Goal: Check status: Check status

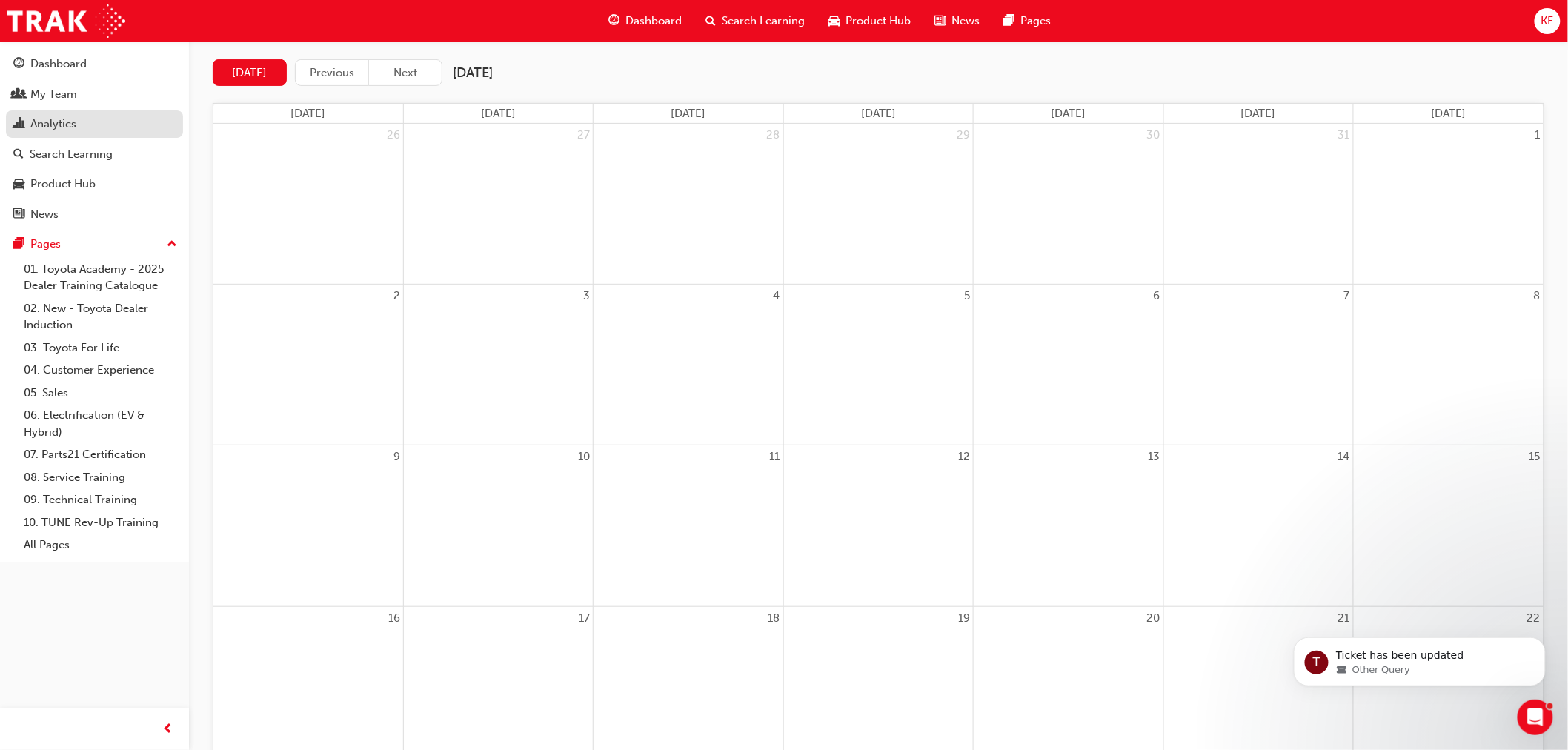
click at [39, 121] on div "Analytics" at bounding box center [53, 124] width 46 height 17
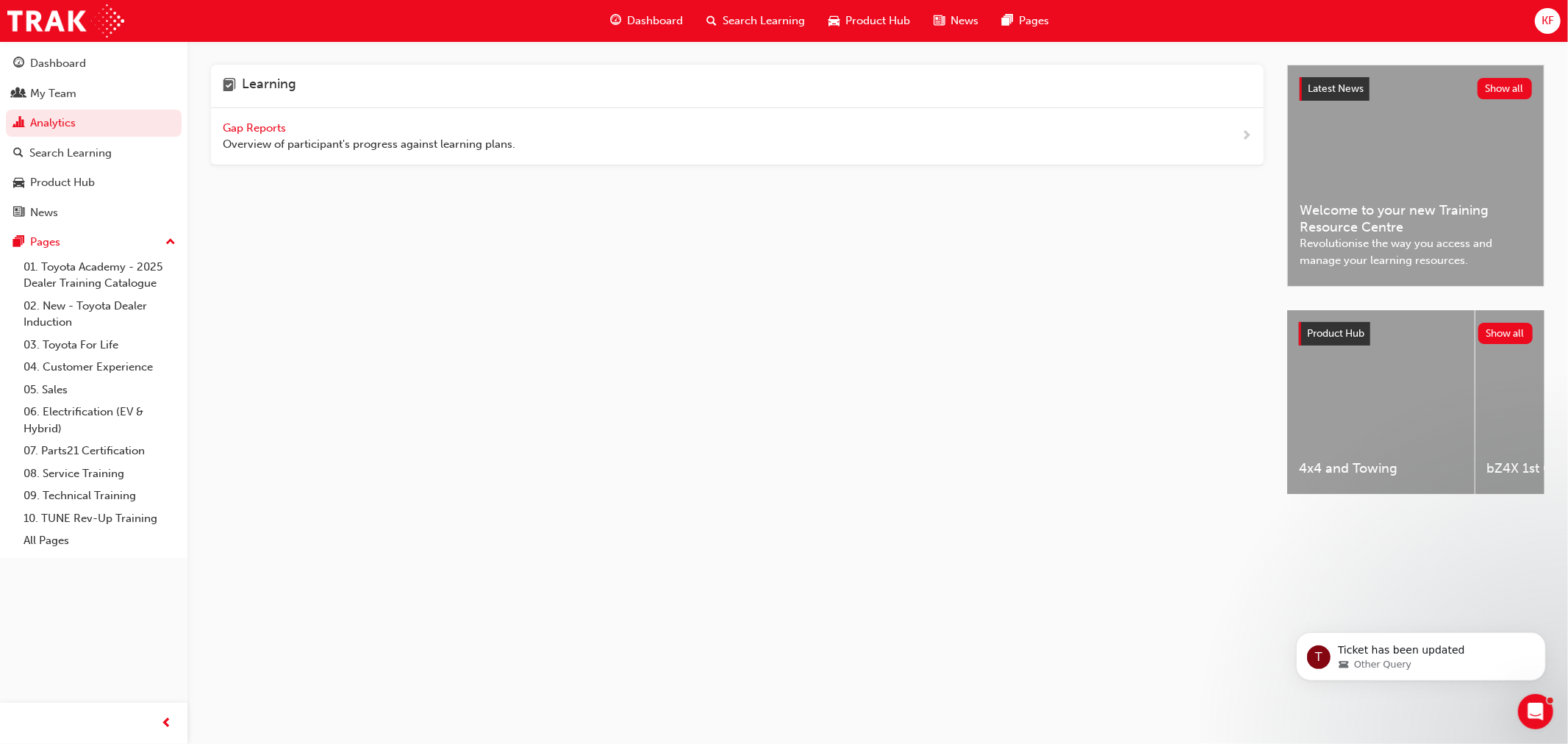
click at [254, 127] on span "Gap Reports" at bounding box center [256, 128] width 66 height 13
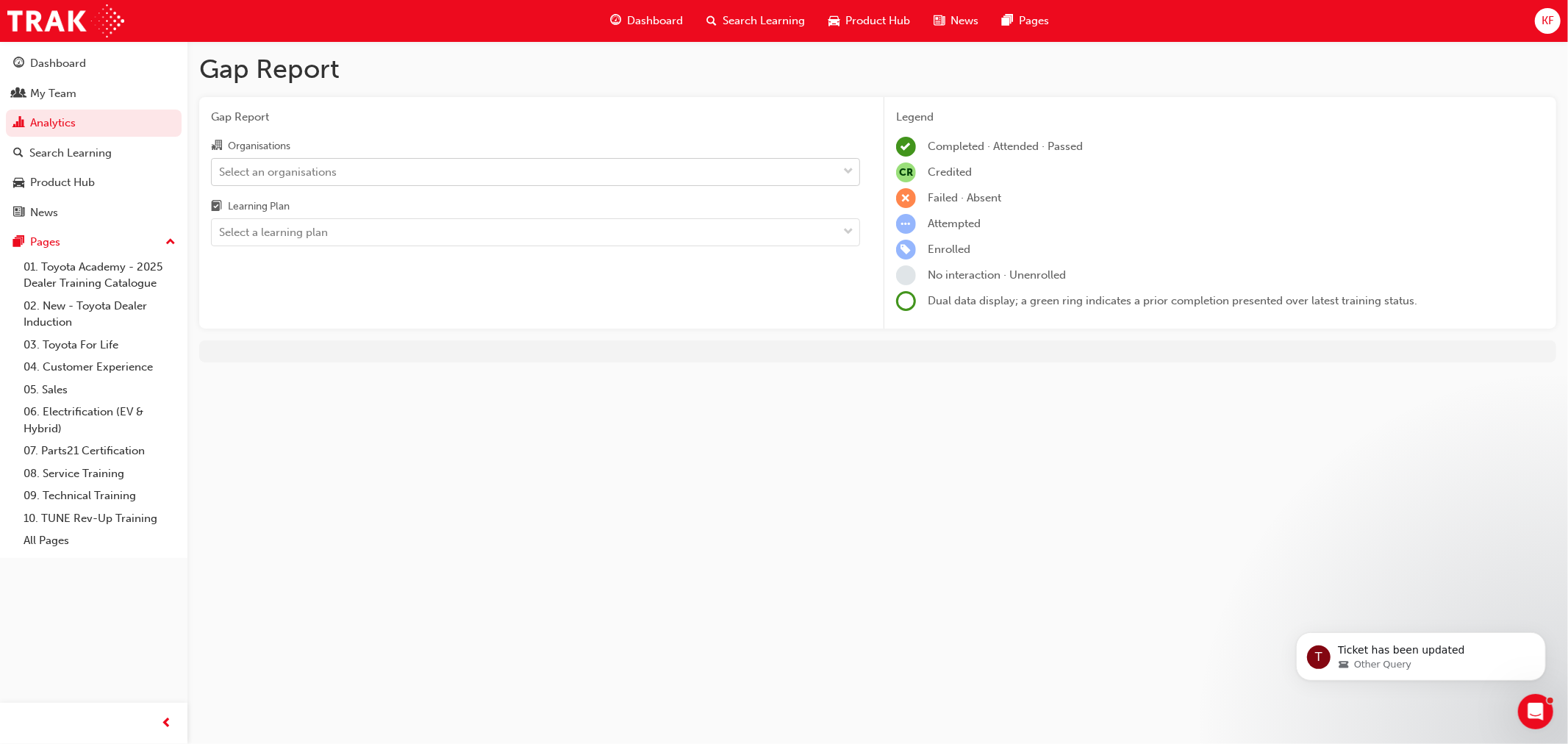
click at [291, 170] on div "Select an organisations" at bounding box center [278, 171] width 118 height 17
click at [221, 170] on input "Organisations Select an organisations" at bounding box center [220, 171] width 1 height 12
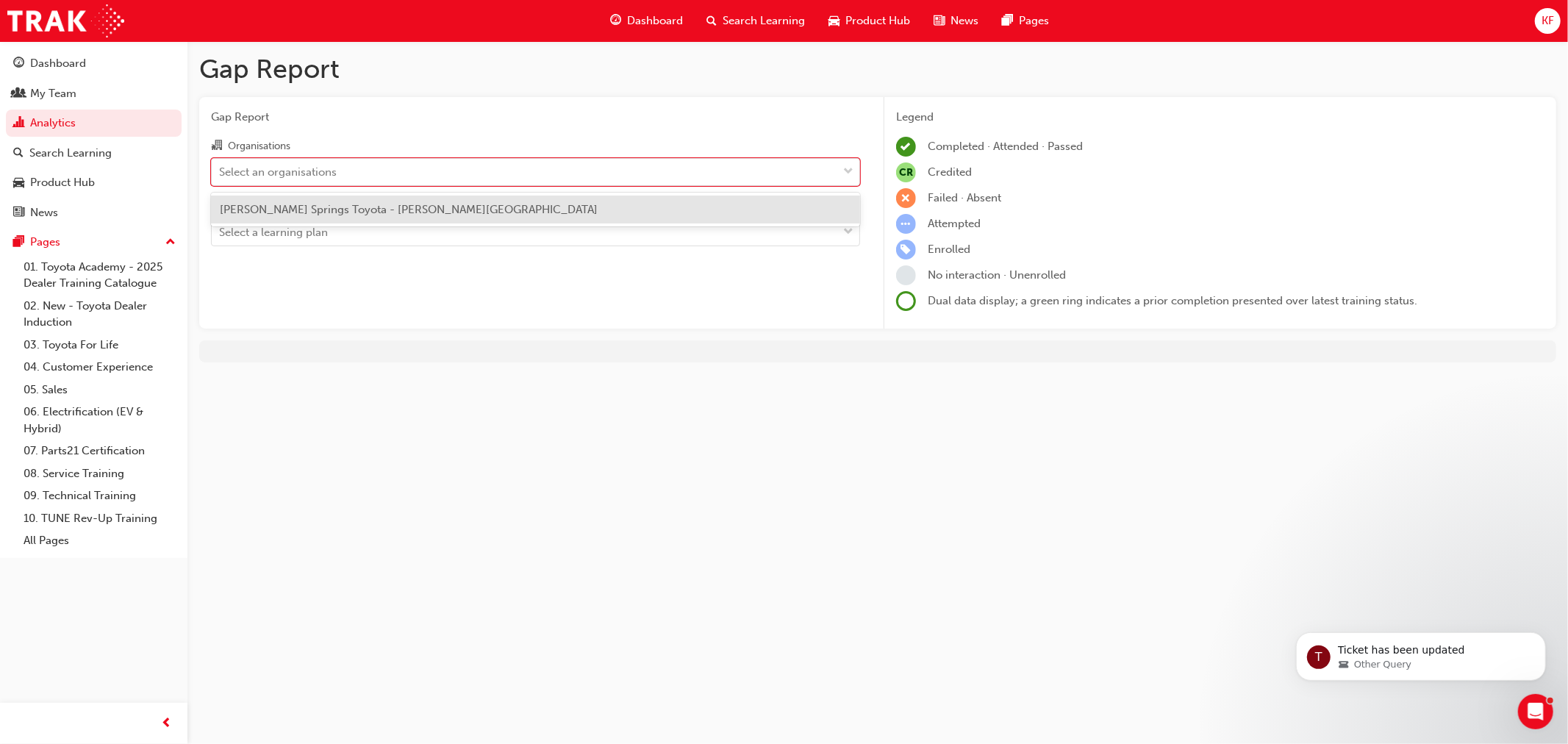
click at [292, 209] on span "[PERSON_NAME] Springs Toyota - [PERSON_NAME][GEOGRAPHIC_DATA]" at bounding box center [409, 210] width 378 height 13
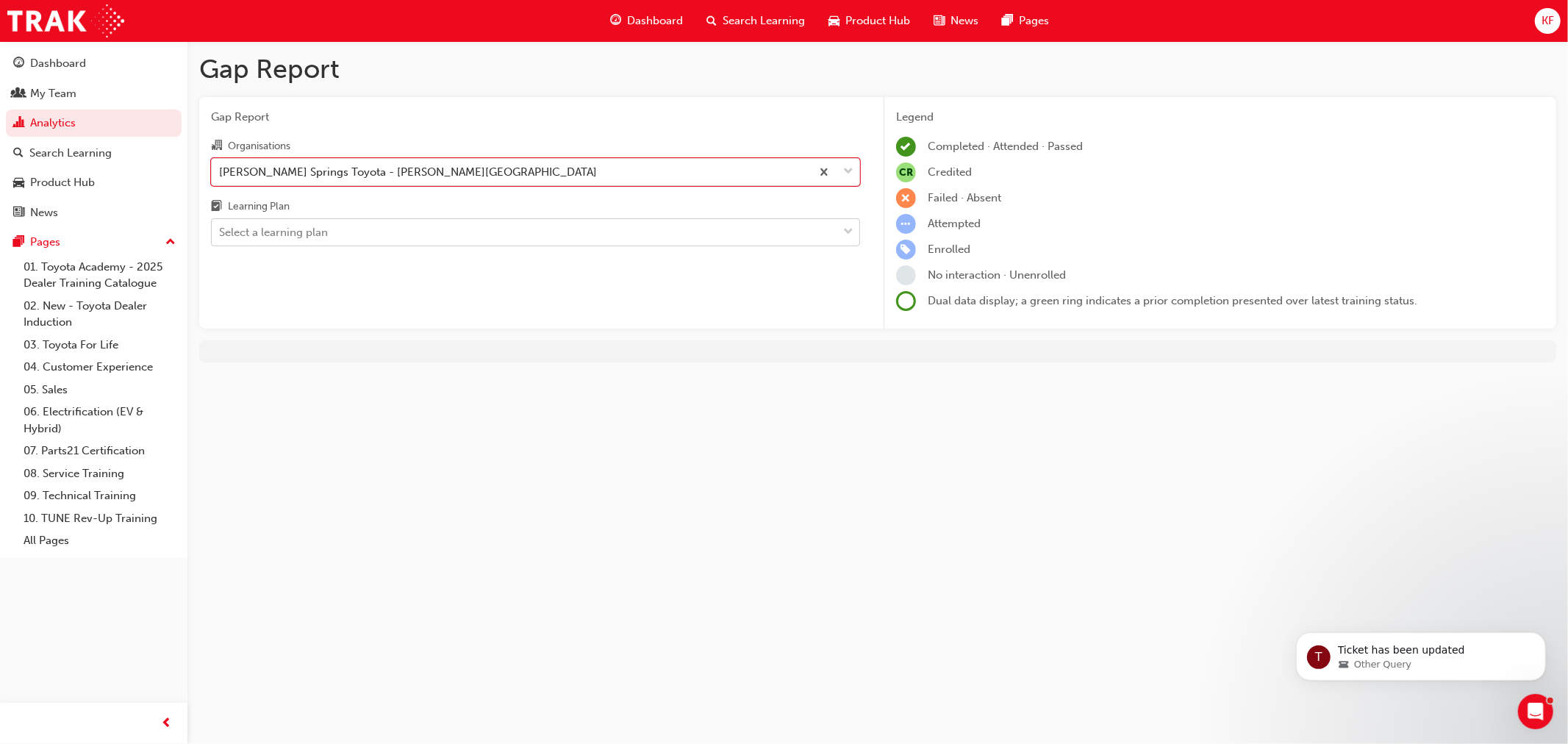
click at [289, 245] on div "Select a learning plan" at bounding box center [524, 232] width 626 height 26
click at [221, 238] on input "Learning Plan Select a learning plan" at bounding box center [220, 232] width 1 height 12
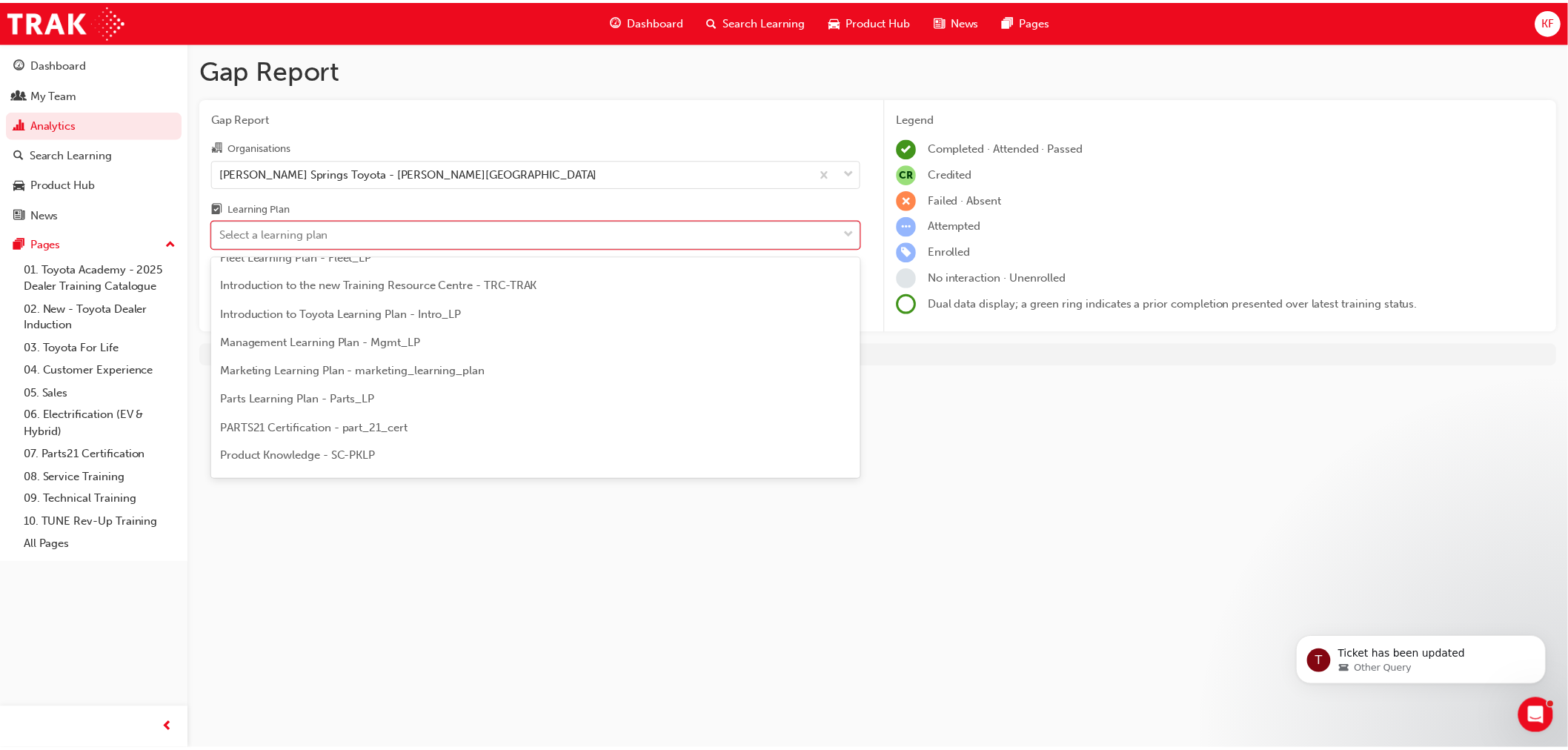
scroll to position [411, 0]
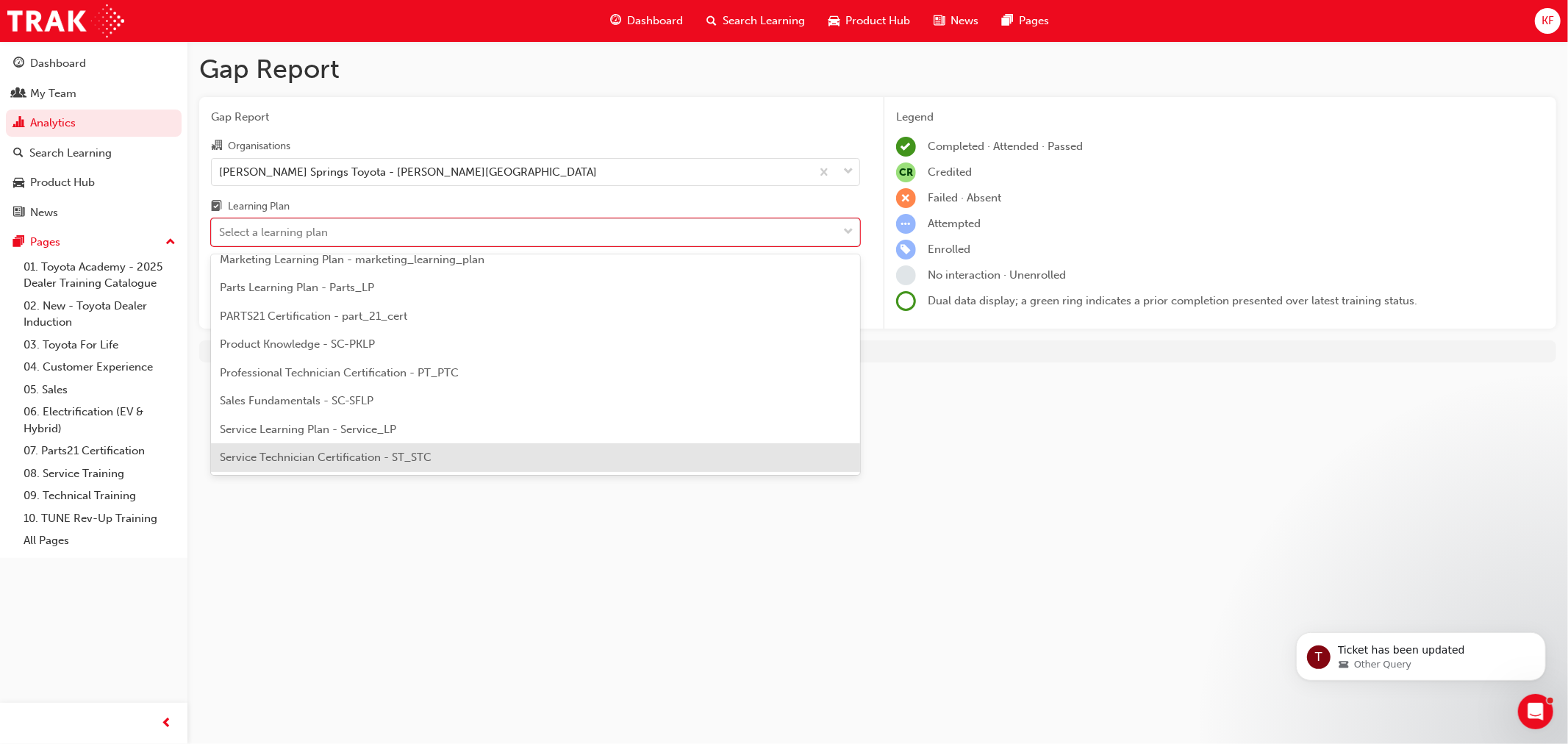
click at [361, 459] on span "Service Technician Certification - ST_STC" at bounding box center [326, 457] width 212 height 13
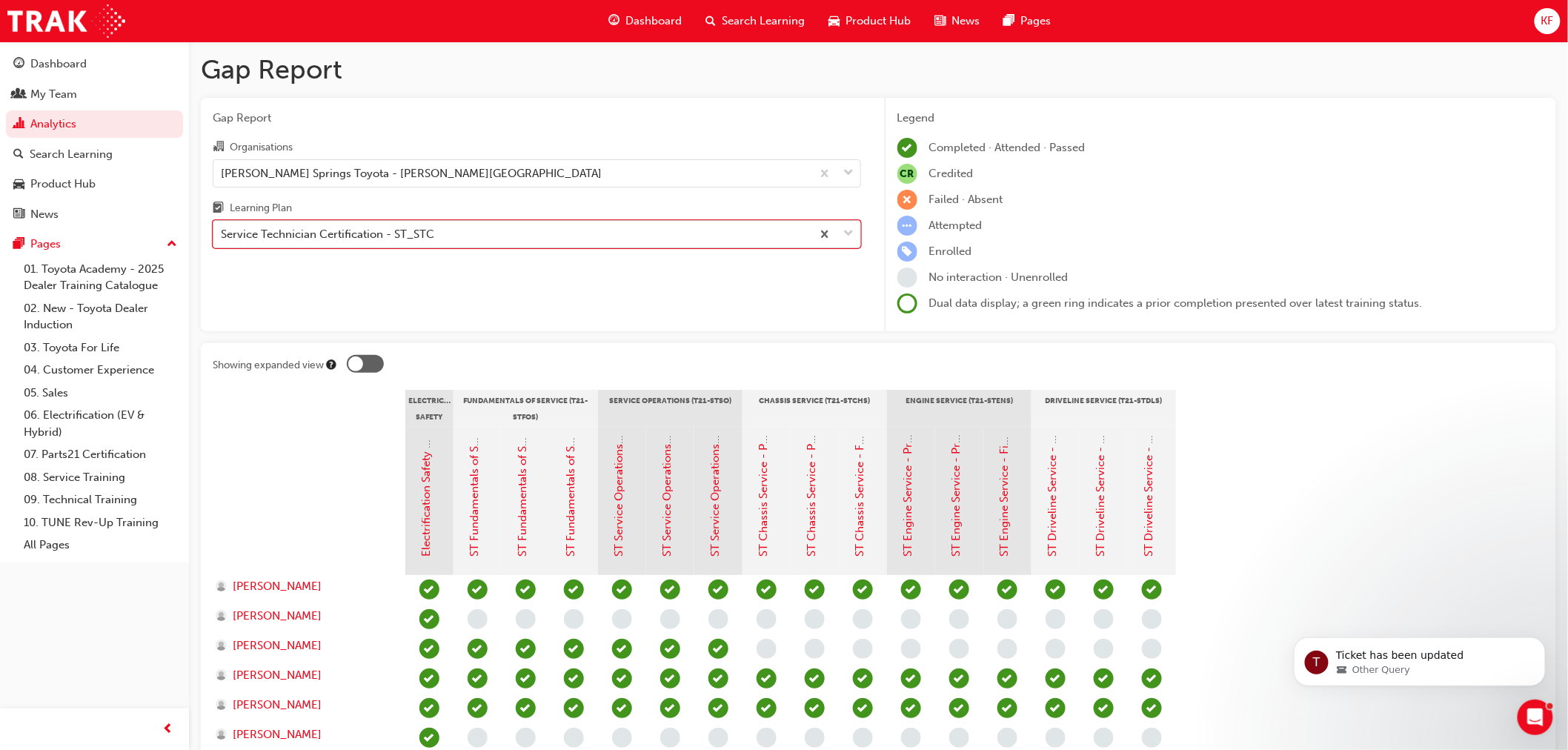
click at [412, 239] on div "Service Technician Certification - ST_STC" at bounding box center [328, 234] width 213 height 17
click at [222, 239] on input "Learning Plan option Service Technician Certification - ST_STC, selected. 0 res…" at bounding box center [222, 233] width 1 height 13
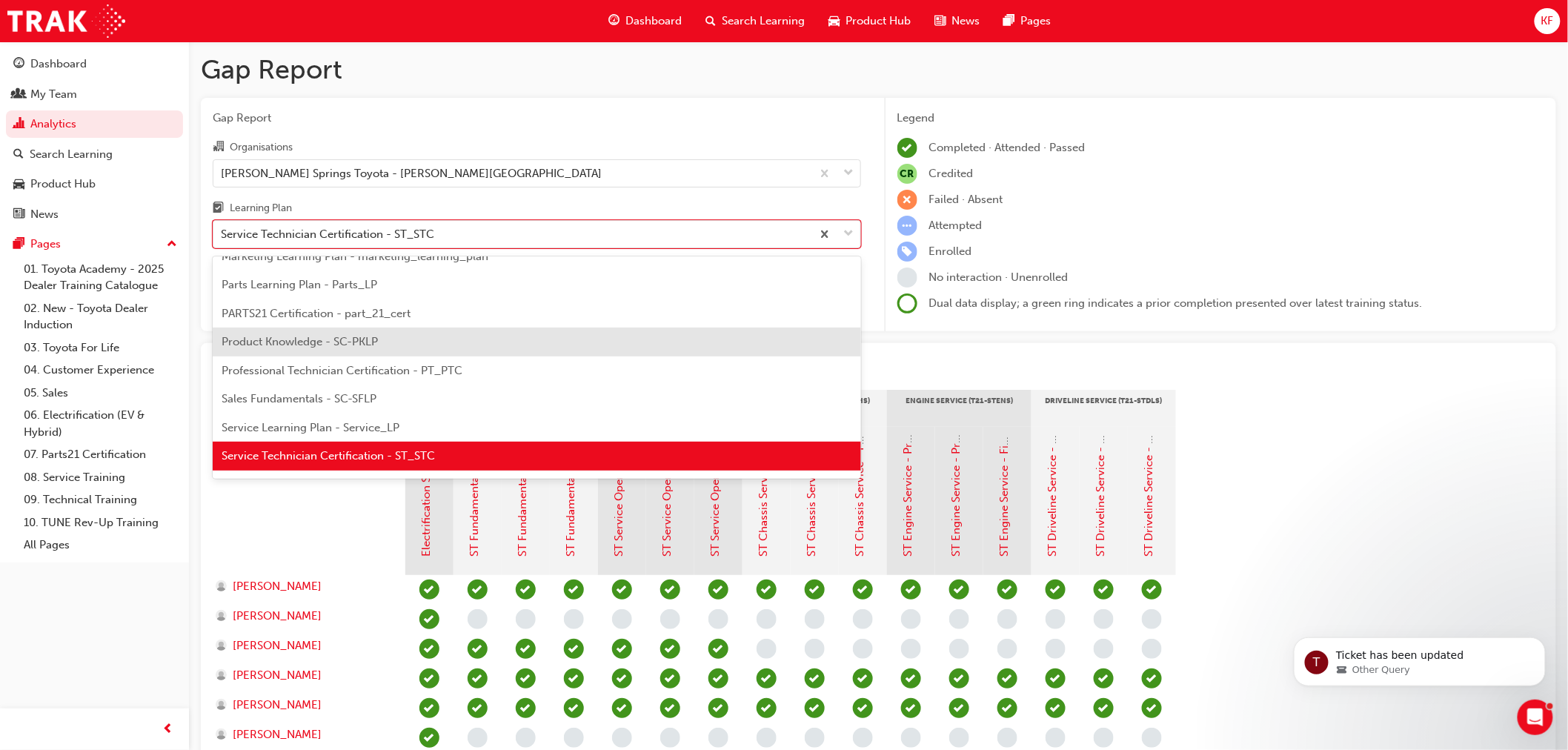
scroll to position [499, 0]
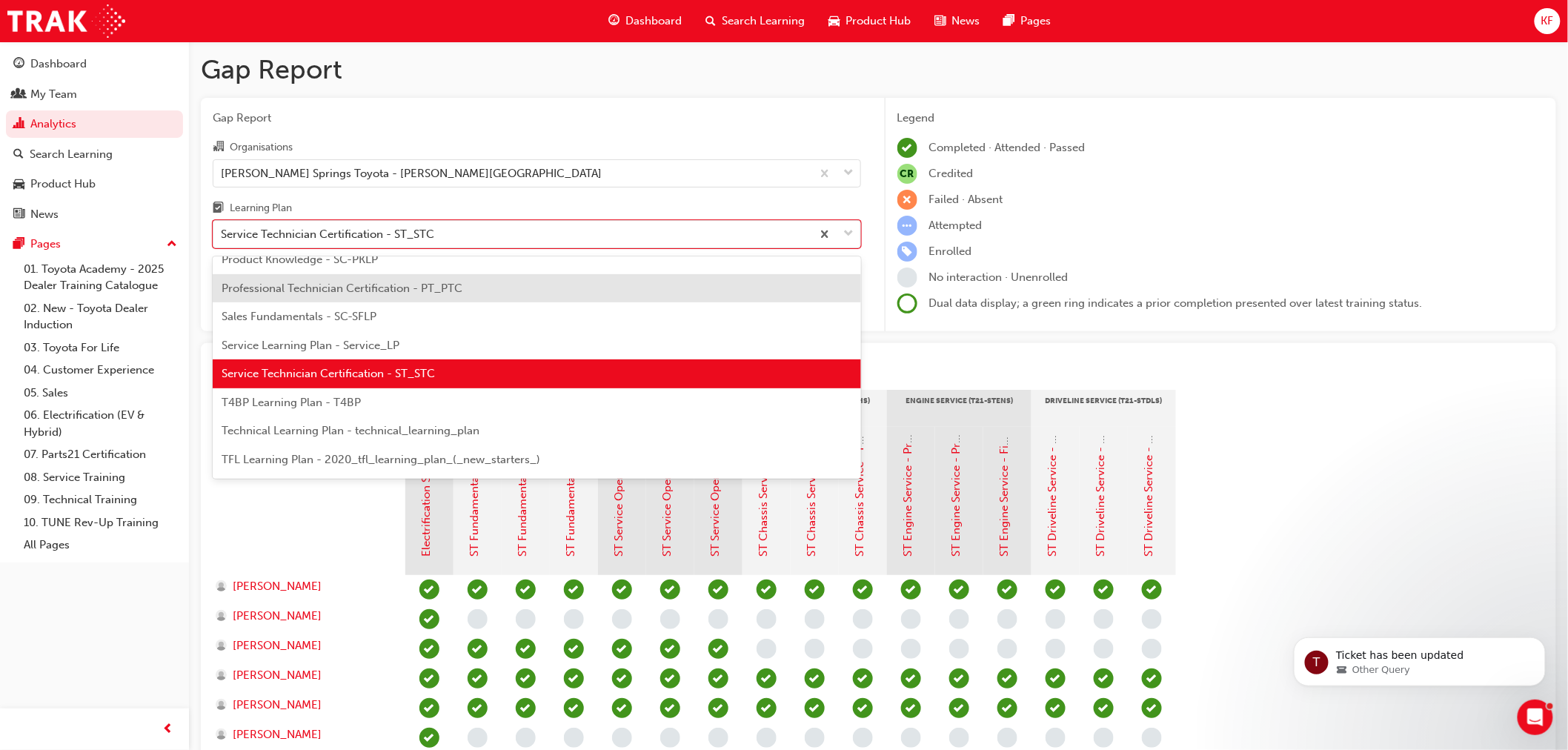
click at [385, 285] on span "Professional Technician Certification - PT_PTC" at bounding box center [342, 288] width 241 height 13
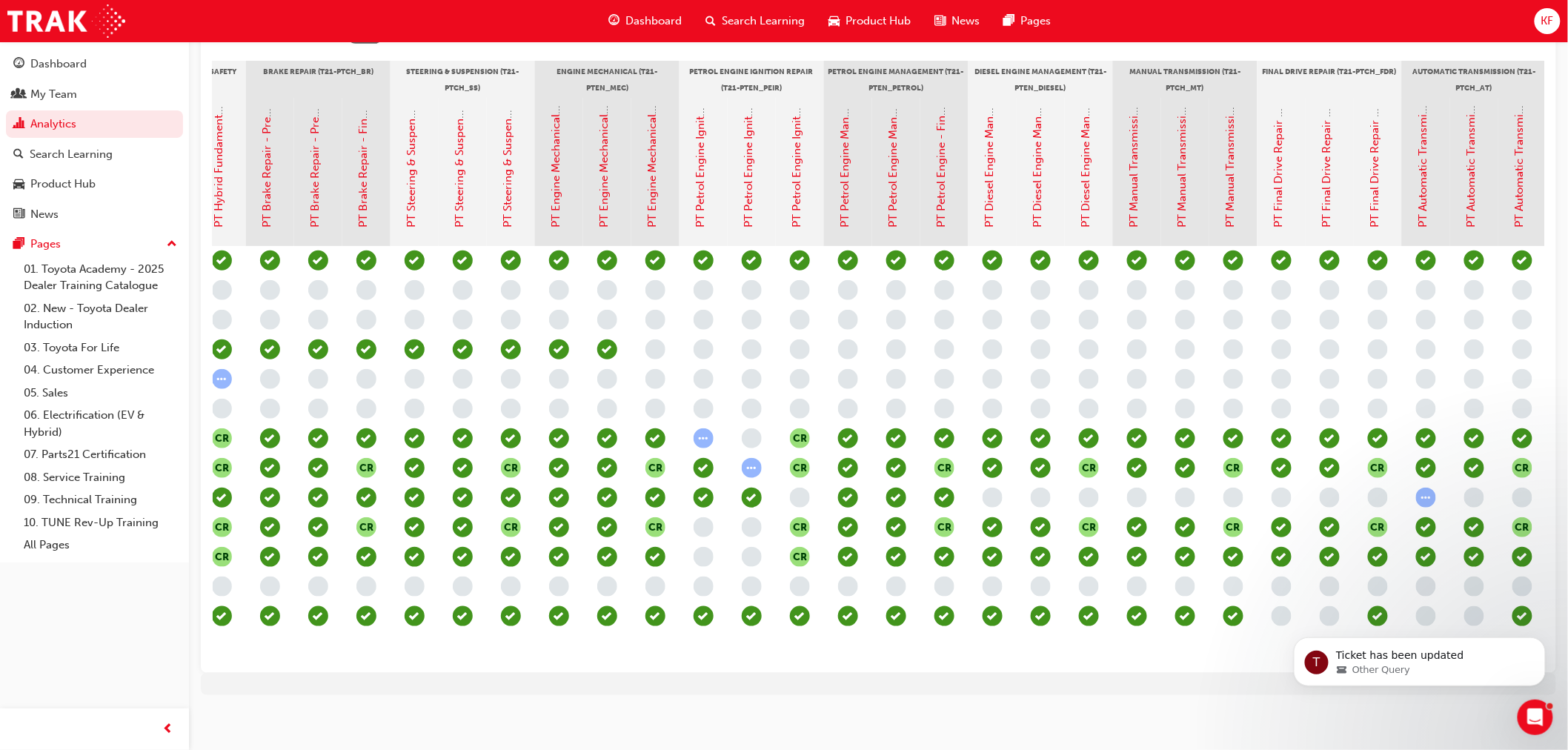
scroll to position [0, 787]
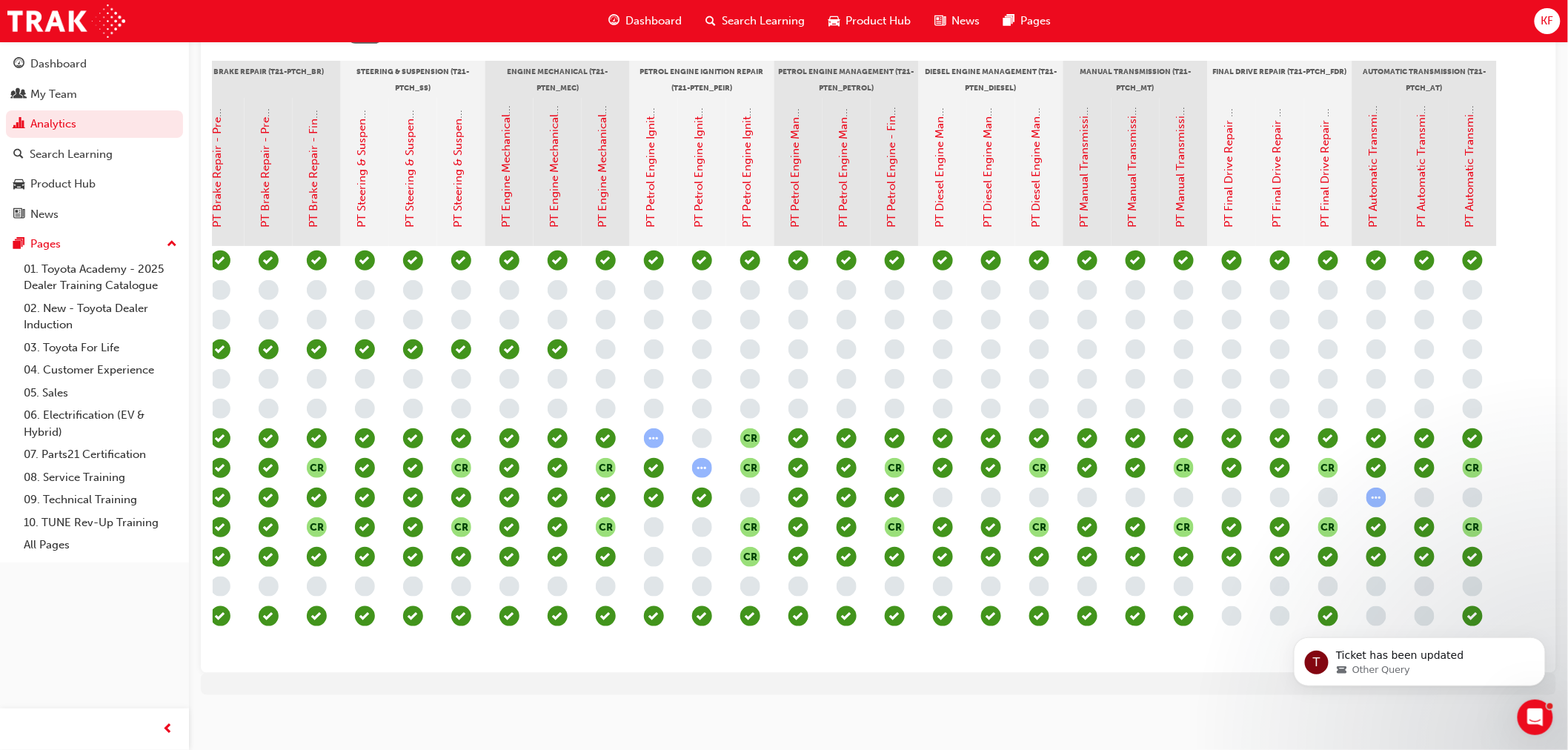
drag, startPoint x: 841, startPoint y: 664, endPoint x: 37, endPoint y: 107, distance: 978.1
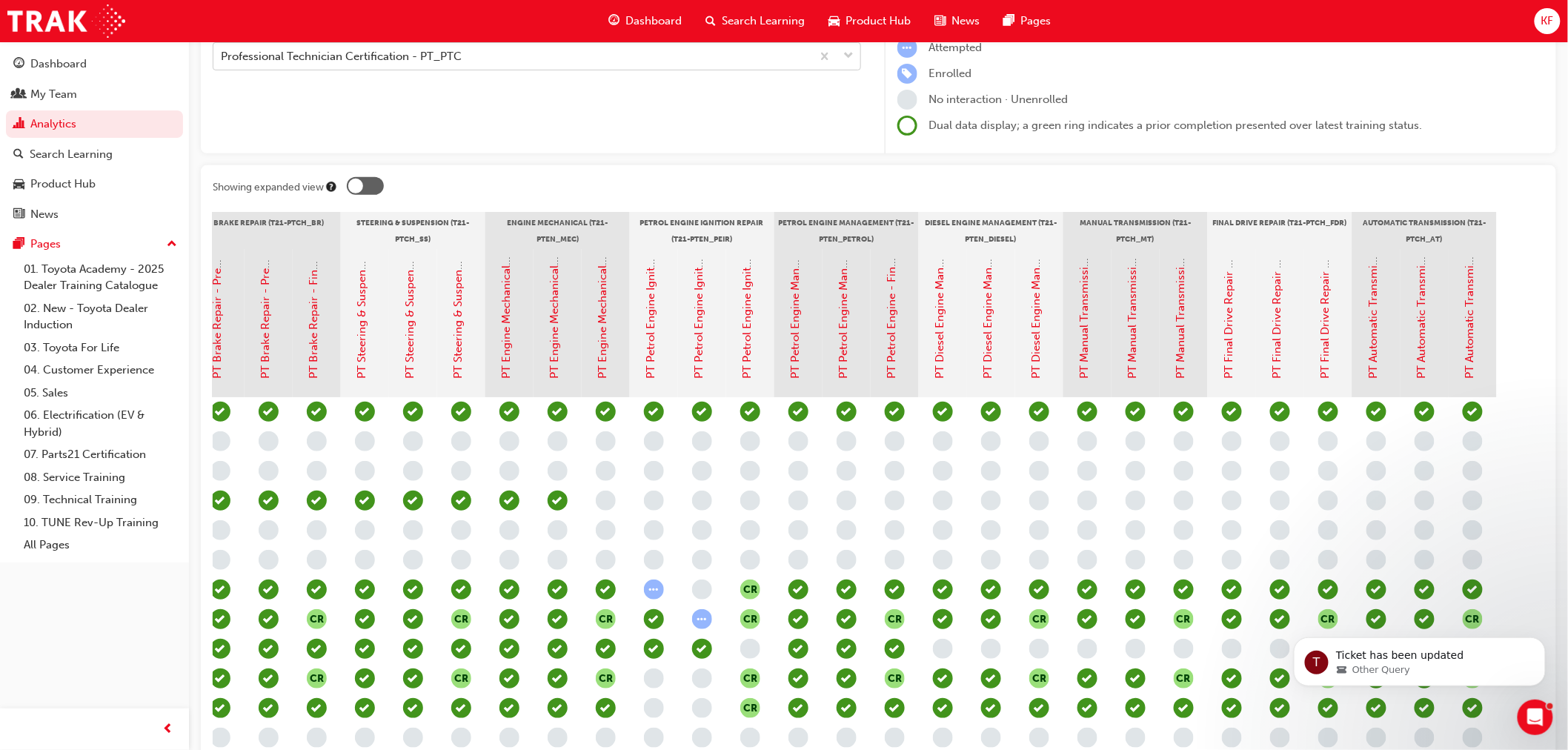
scroll to position [0, 0]
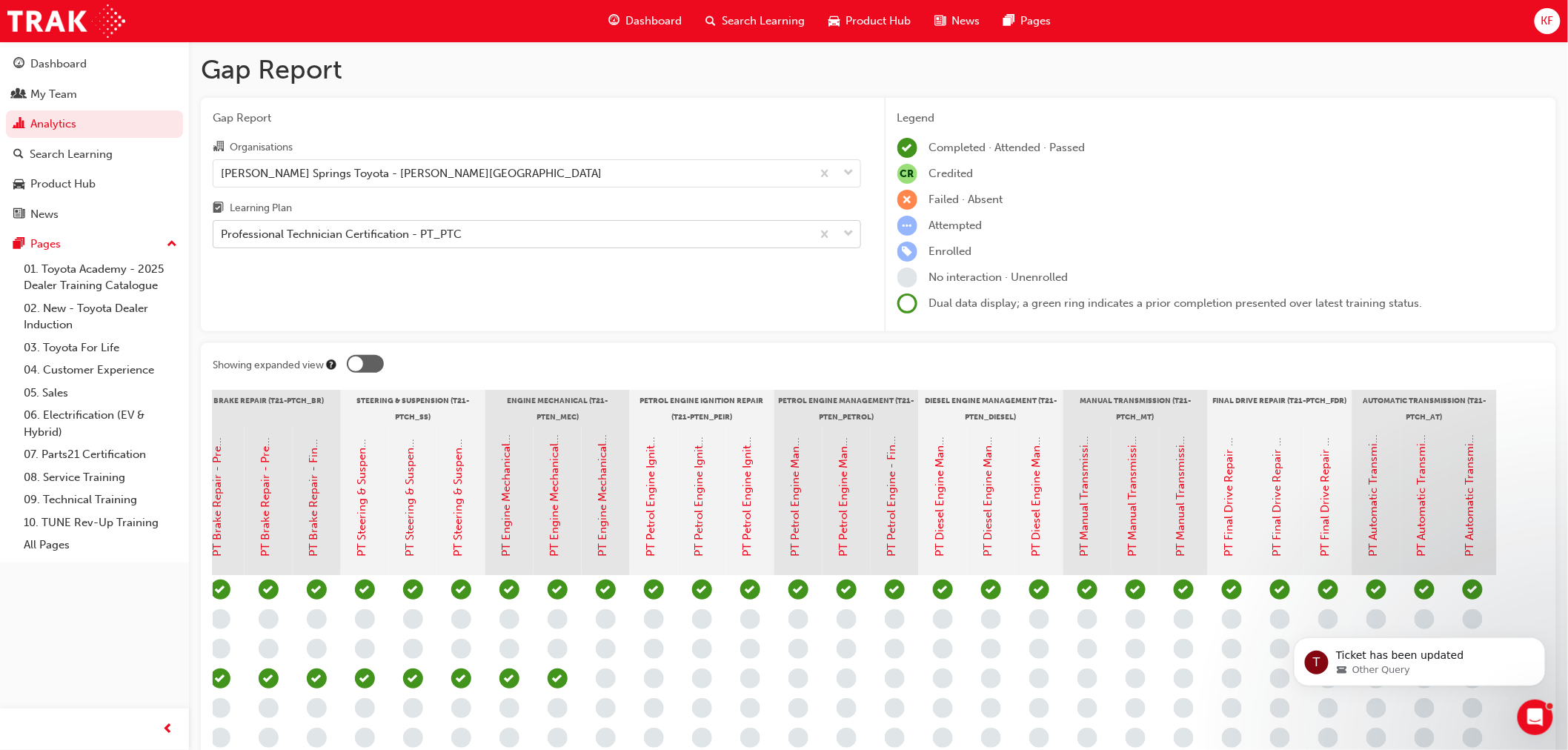
click at [316, 222] on label "Learning Plan Professional Technician Certification - PT_PTC" at bounding box center [536, 224] width 648 height 50
click at [319, 235] on div "Professional Technician Certification - PT_PTC" at bounding box center [341, 234] width 241 height 17
click at [222, 235] on input "Learning Plan Professional Technician Certification - PT_PTC" at bounding box center [222, 233] width 1 height 13
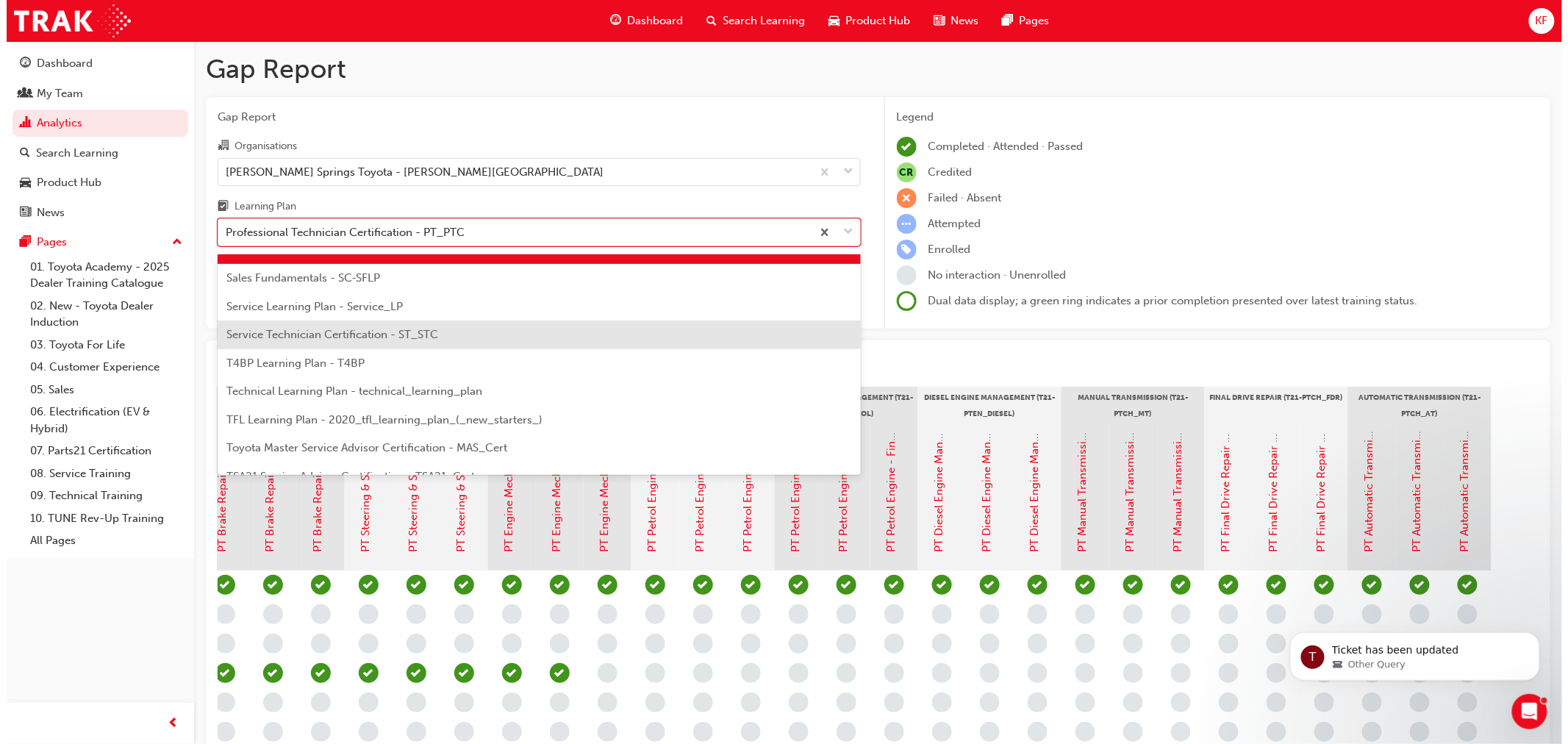
scroll to position [634, 0]
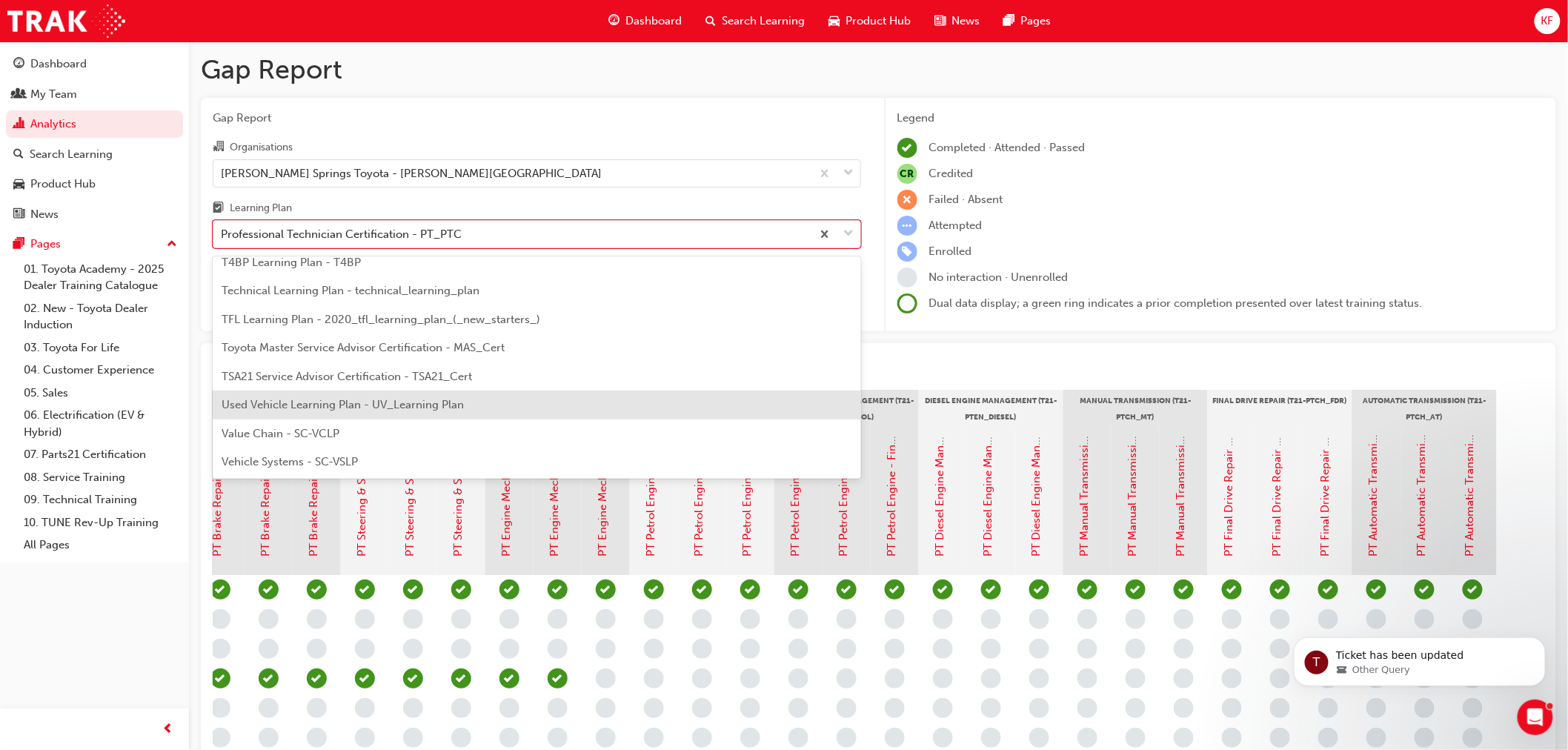
click at [356, 411] on span "Used Vehicle Learning Plan - UV_Learning Plan" at bounding box center [342, 405] width 242 height 13
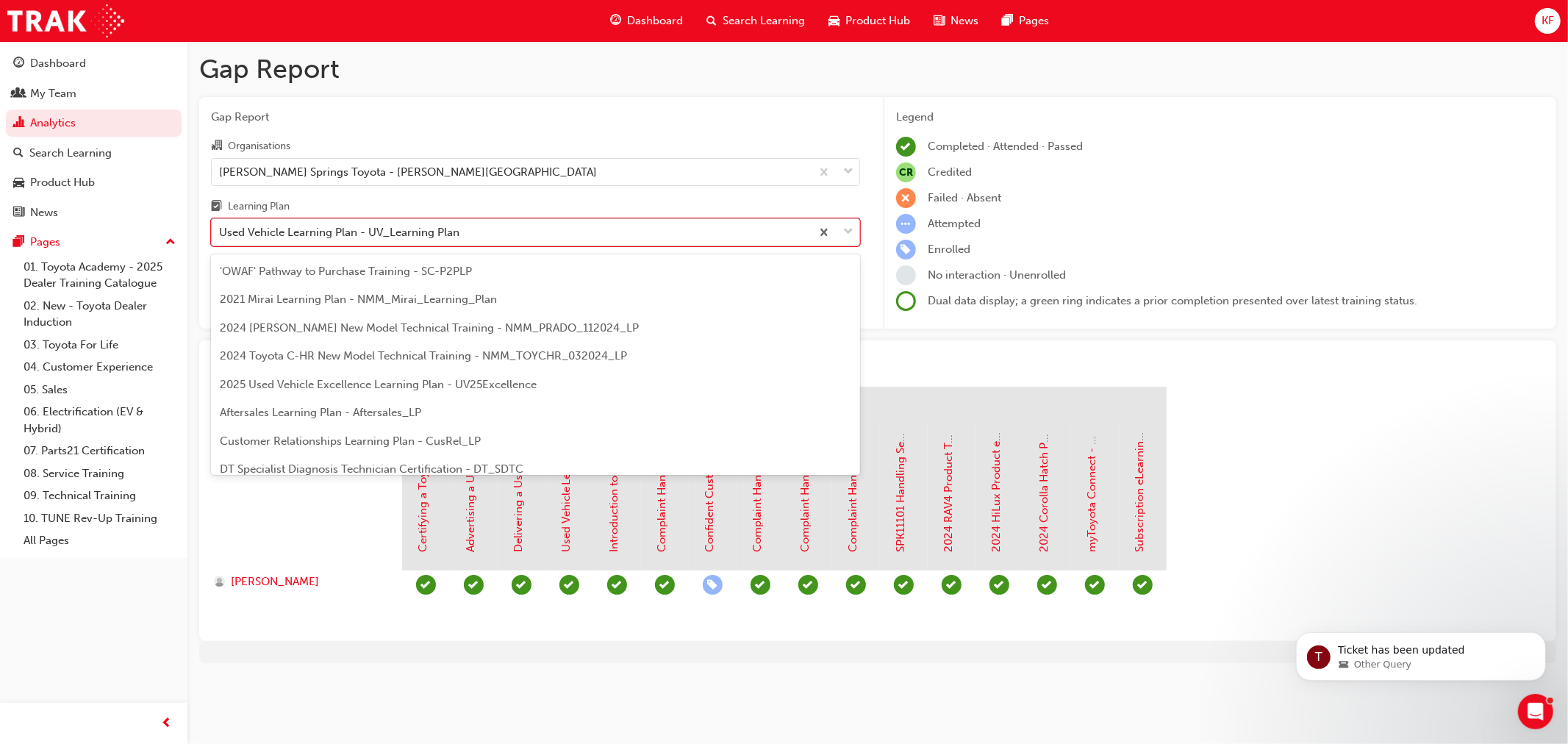
click at [510, 231] on div "Used Vehicle Learning Plan - UV_Learning Plan" at bounding box center [511, 232] width 599 height 26
click at [221, 231] on input "Learning Plan option Used Vehicle Learning Plan - UV_Learning Plan, selected. o…" at bounding box center [220, 232] width 1 height 12
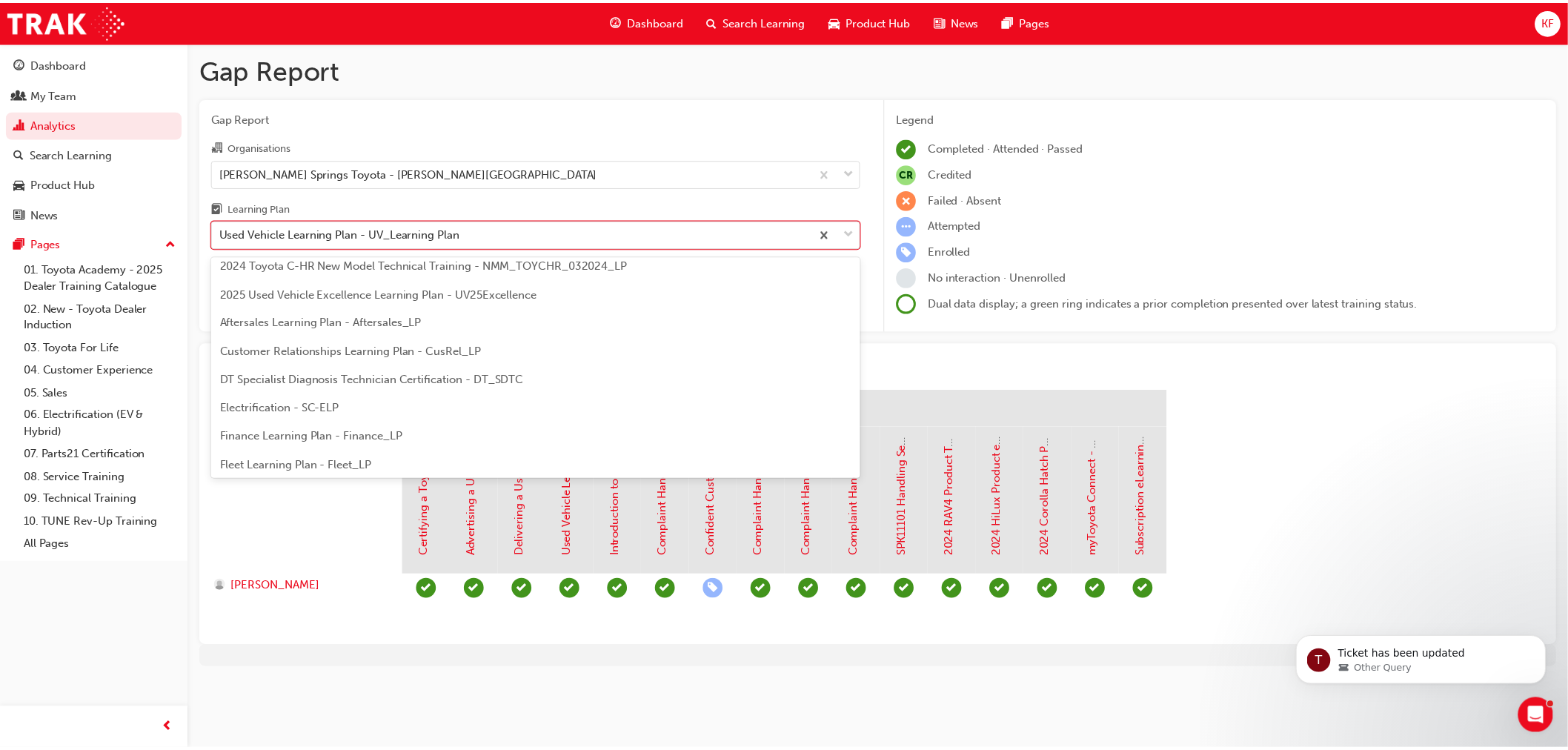
scroll to position [11, 0]
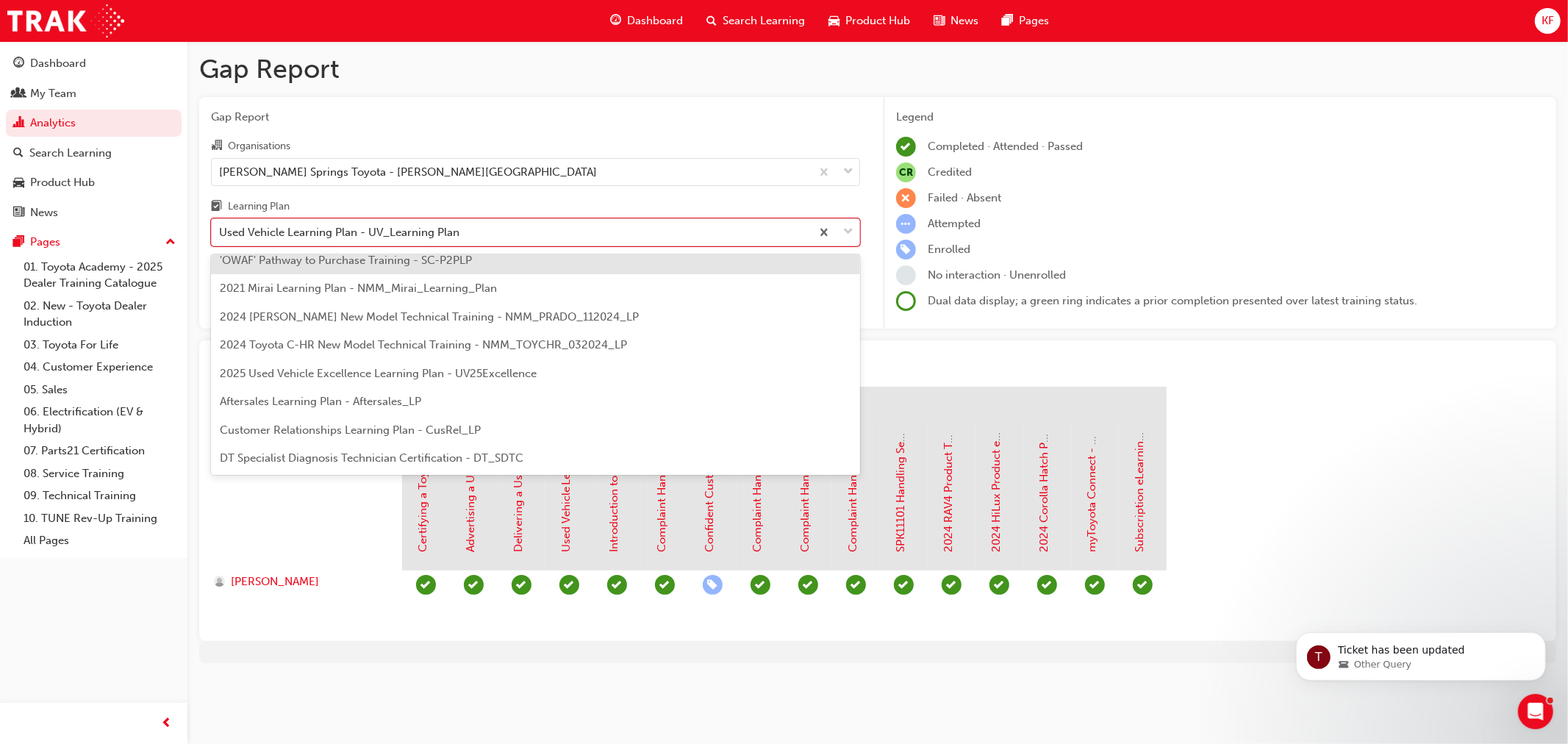
click at [388, 451] on span "DT Specialist Diagnosis Technician Certification - DT_SDTC" at bounding box center [371, 458] width 304 height 13
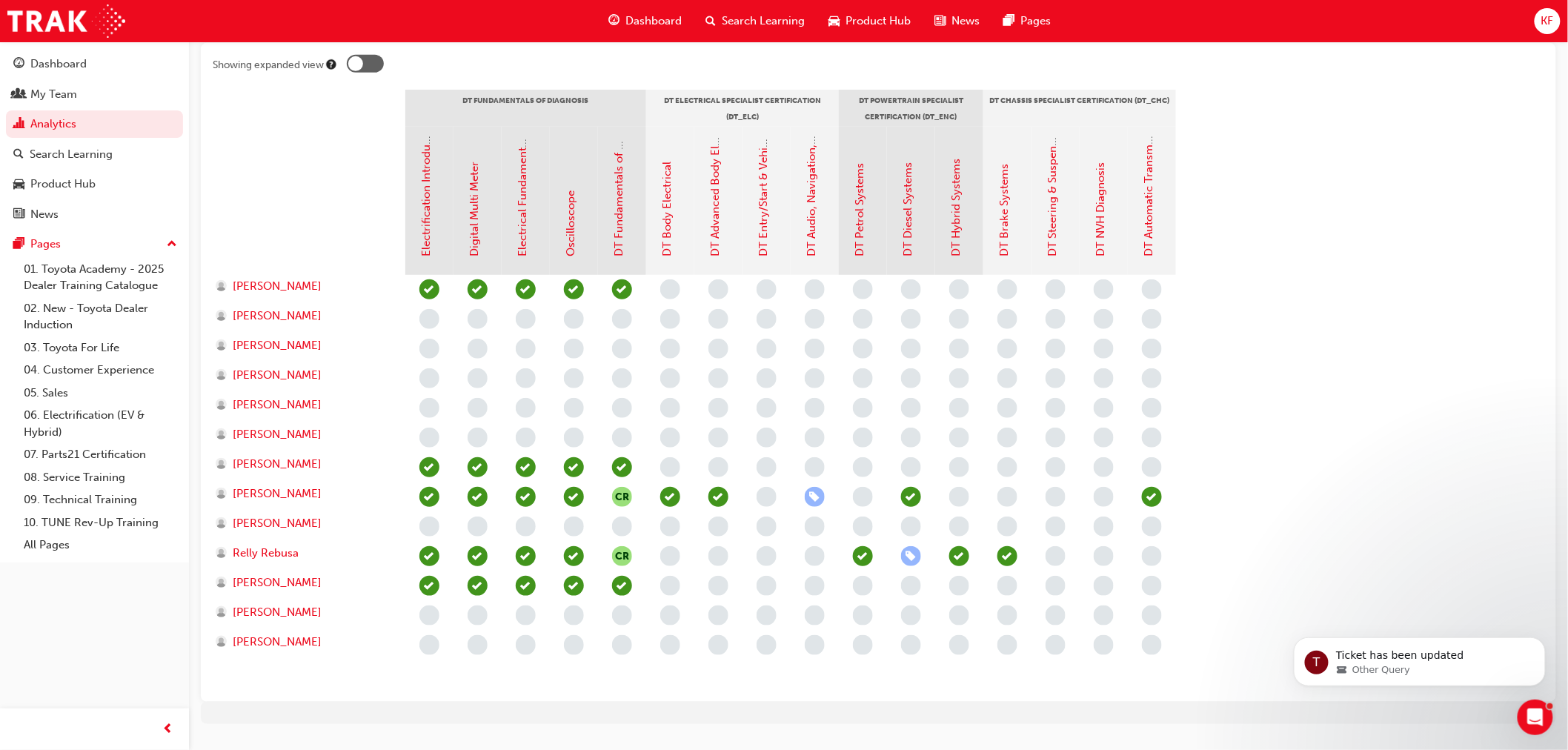
scroll to position [329, 0]
